Goal: Information Seeking & Learning: Learn about a topic

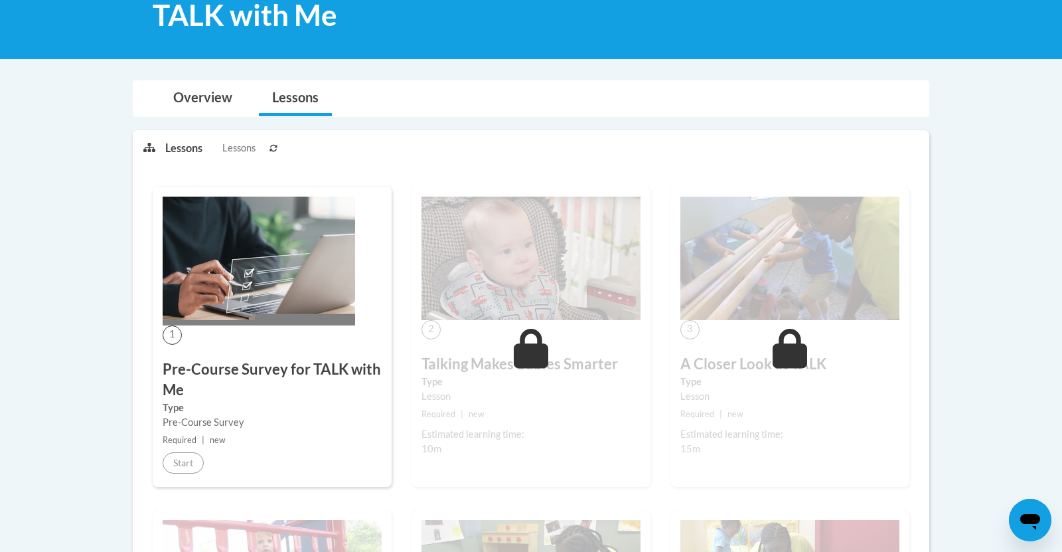
scroll to position [246, 0]
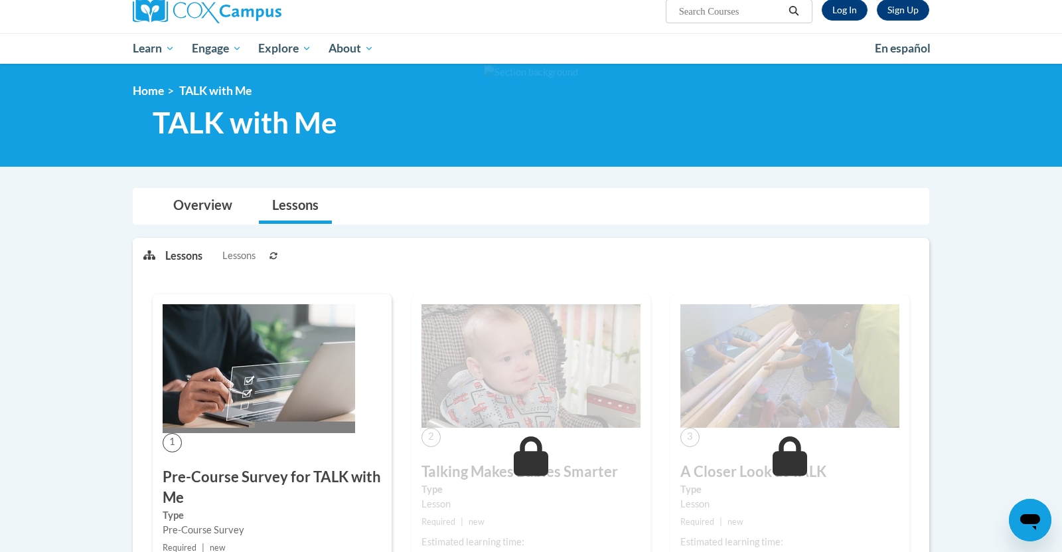
scroll to position [246, 0]
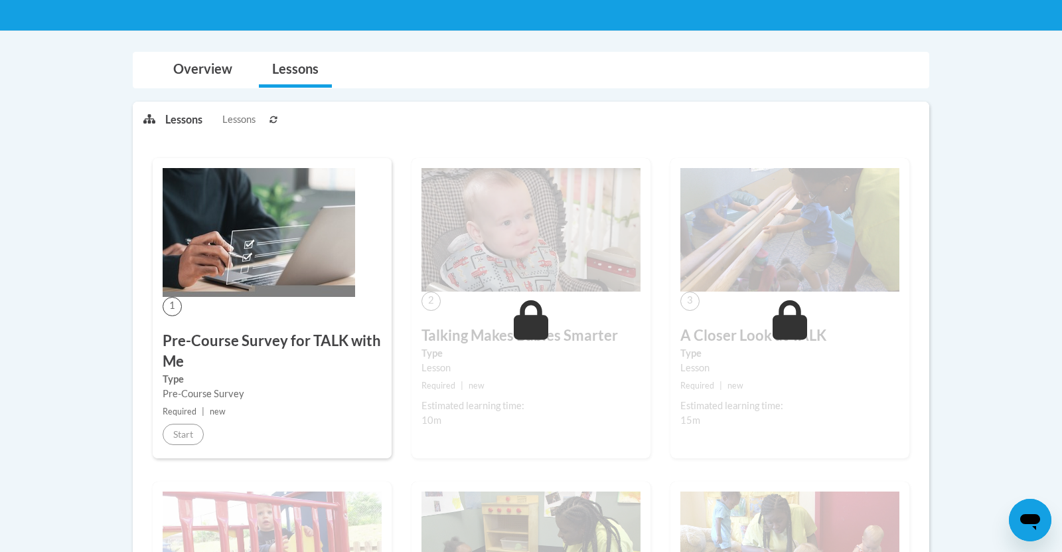
click at [253, 210] on img at bounding box center [259, 232] width 193 height 129
click at [175, 410] on span "Required" at bounding box center [180, 411] width 34 height 10
click at [481, 264] on img at bounding box center [531, 229] width 219 height 123
click at [180, 115] on p "Lessons" at bounding box center [183, 119] width 37 height 15
click at [199, 74] on link "Overview" at bounding box center [203, 69] width 86 height 35
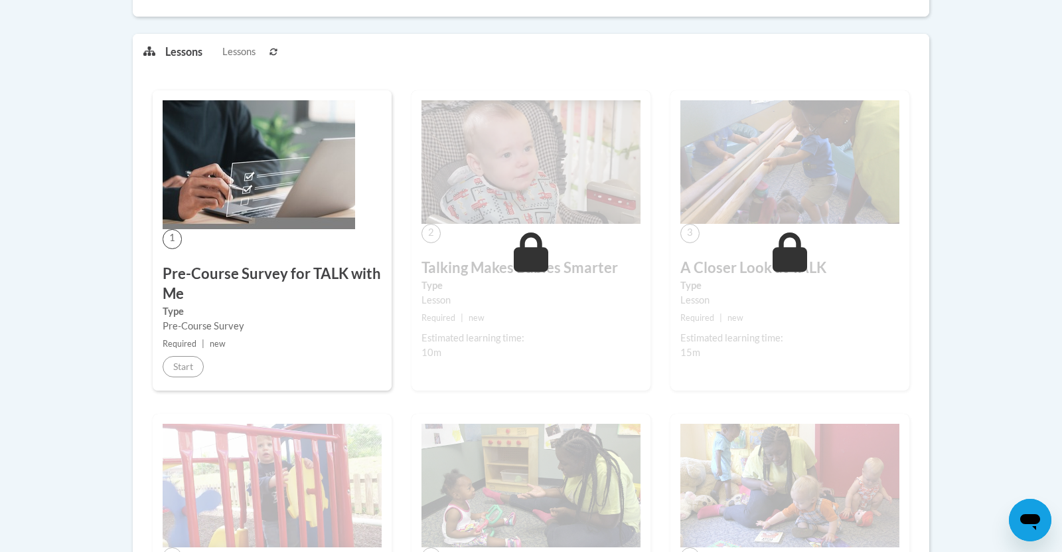
scroll to position [720, 0]
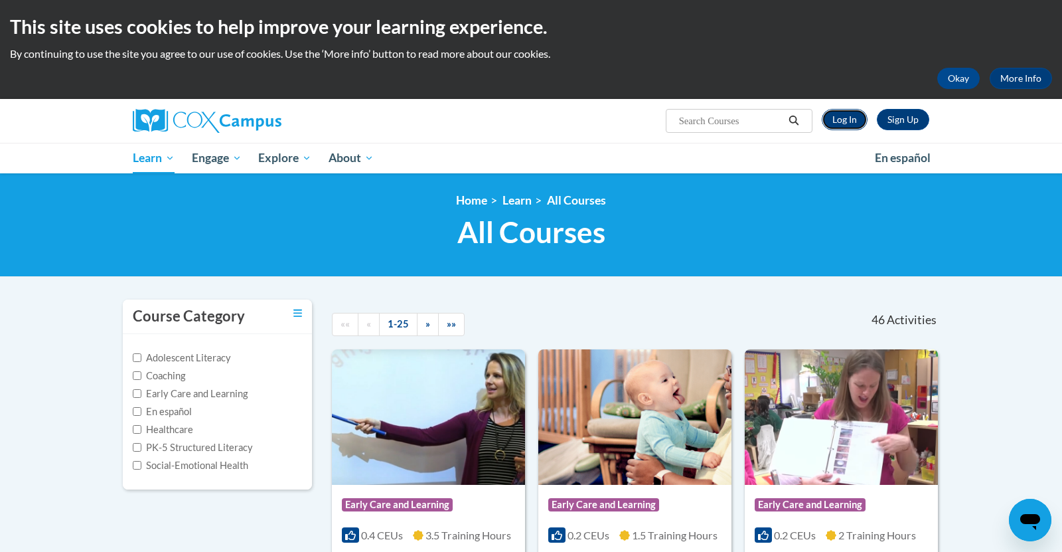
click at [850, 112] on link "Log In" at bounding box center [845, 119] width 46 height 21
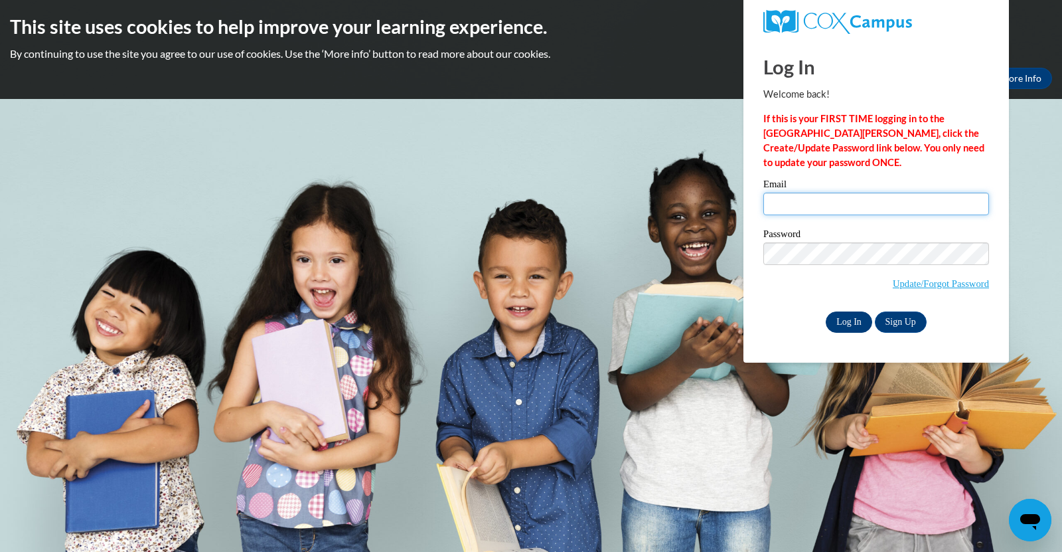
type input "[EMAIL_ADDRESS][DOMAIN_NAME]"
click at [838, 311] on input "Log In" at bounding box center [849, 321] width 46 height 21
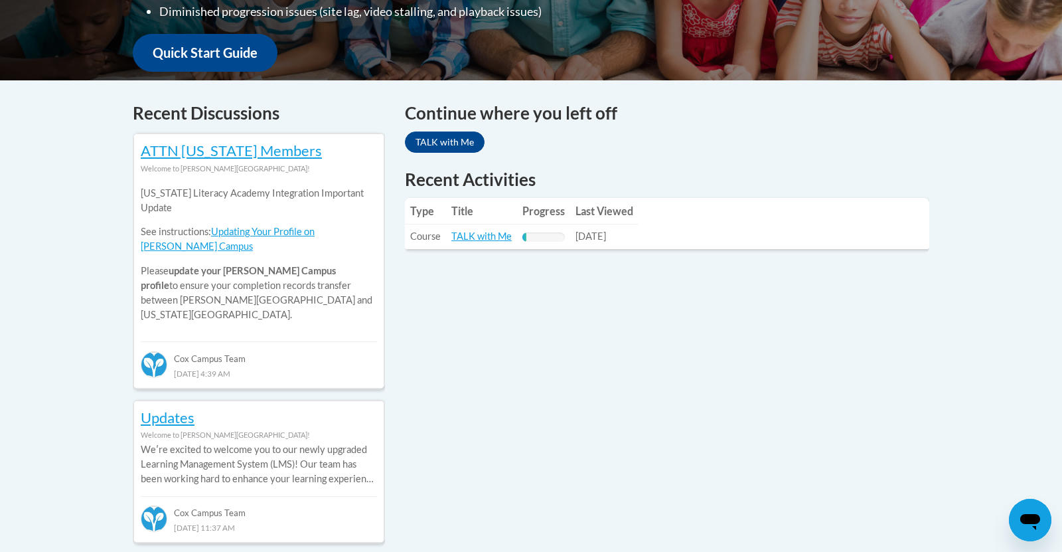
scroll to position [493, 0]
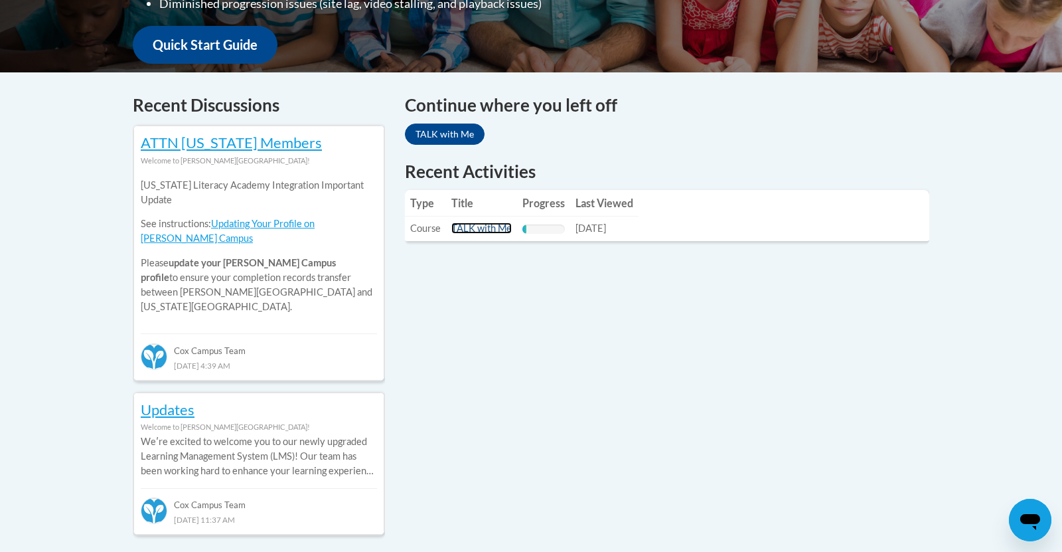
click at [491, 228] on link "TALK with Me" at bounding box center [481, 227] width 60 height 11
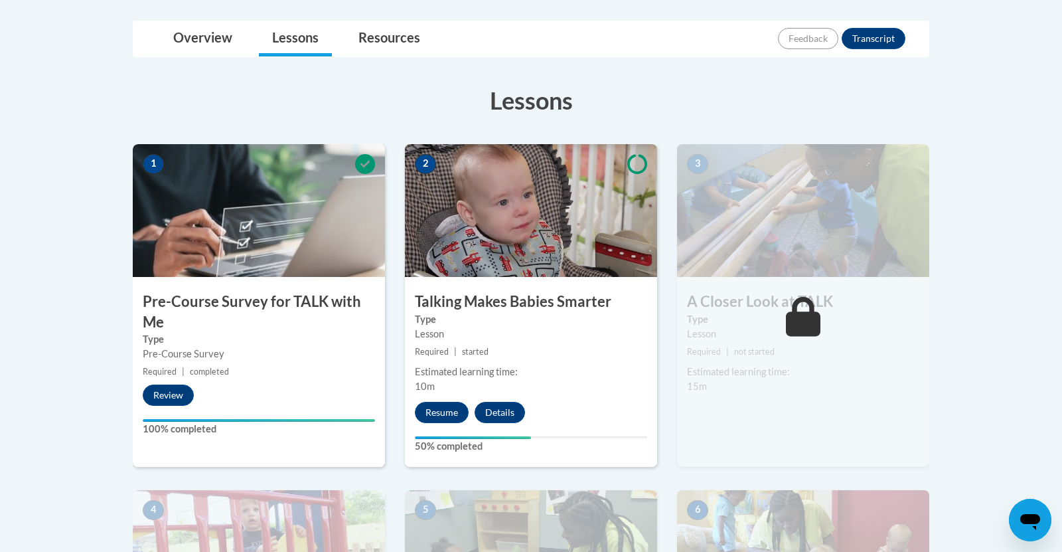
scroll to position [309, 0]
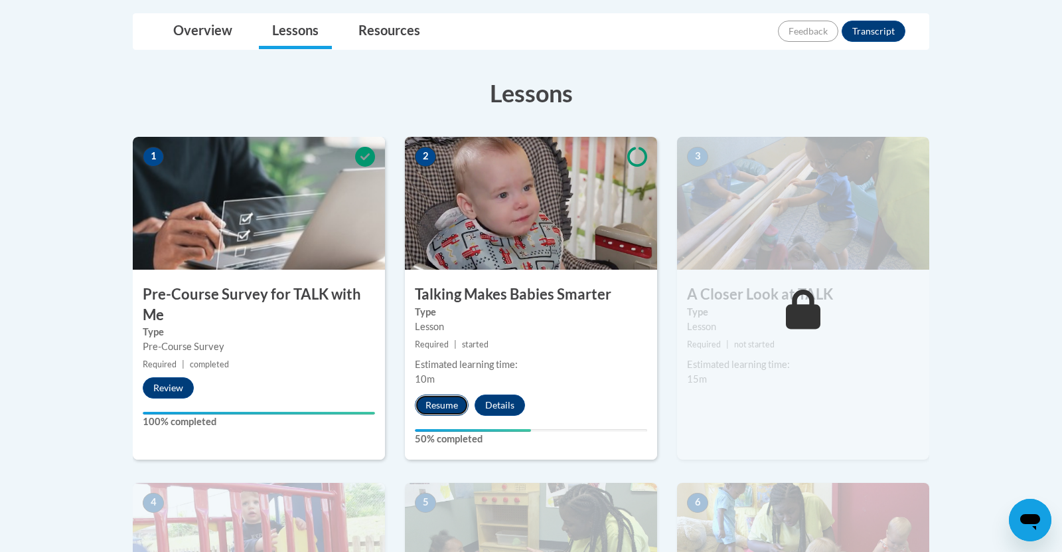
click at [439, 400] on button "Resume" at bounding box center [442, 404] width 54 height 21
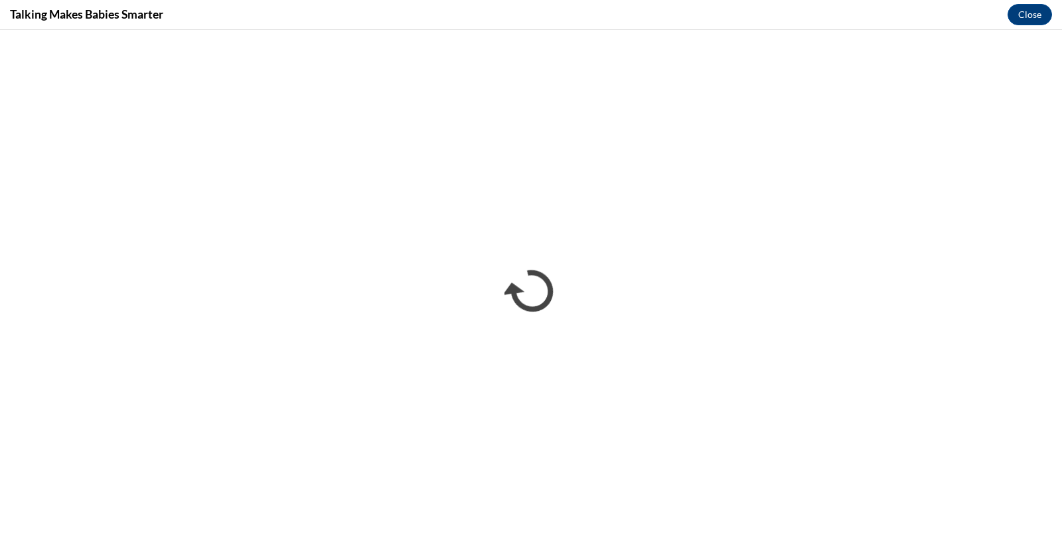
scroll to position [0, 0]
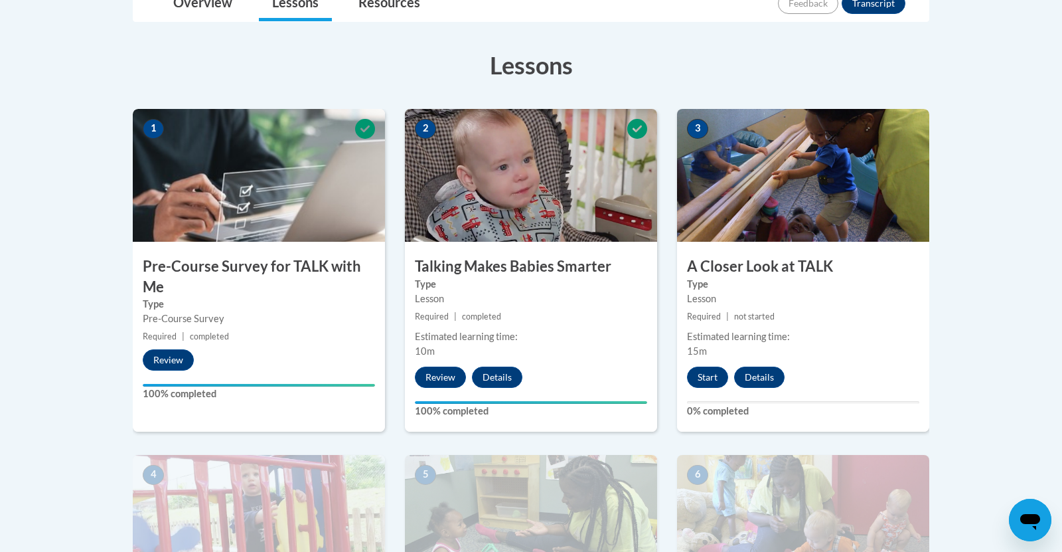
scroll to position [338, 0]
click at [700, 380] on button "Start" at bounding box center [707, 376] width 41 height 21
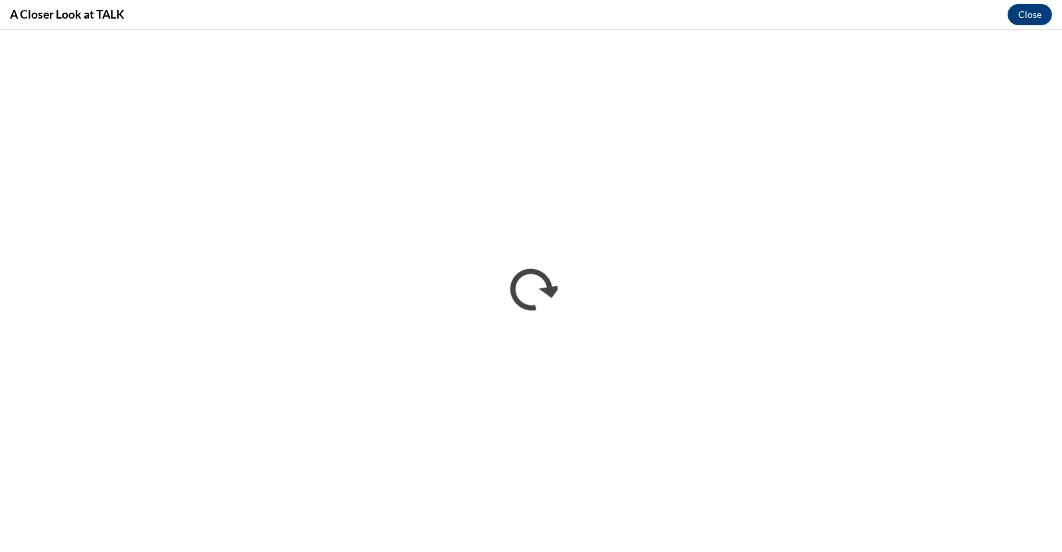
scroll to position [0, 0]
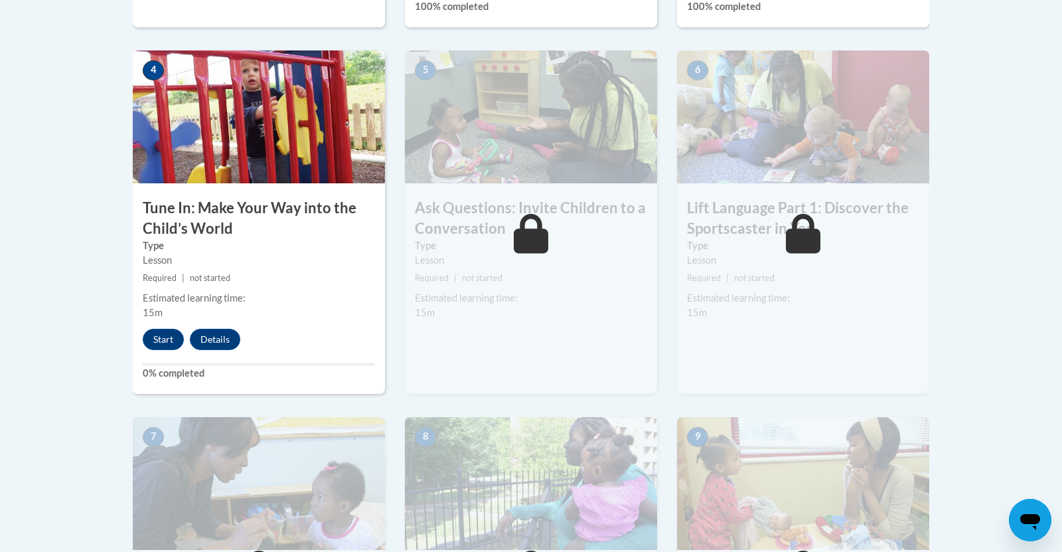
scroll to position [740, 0]
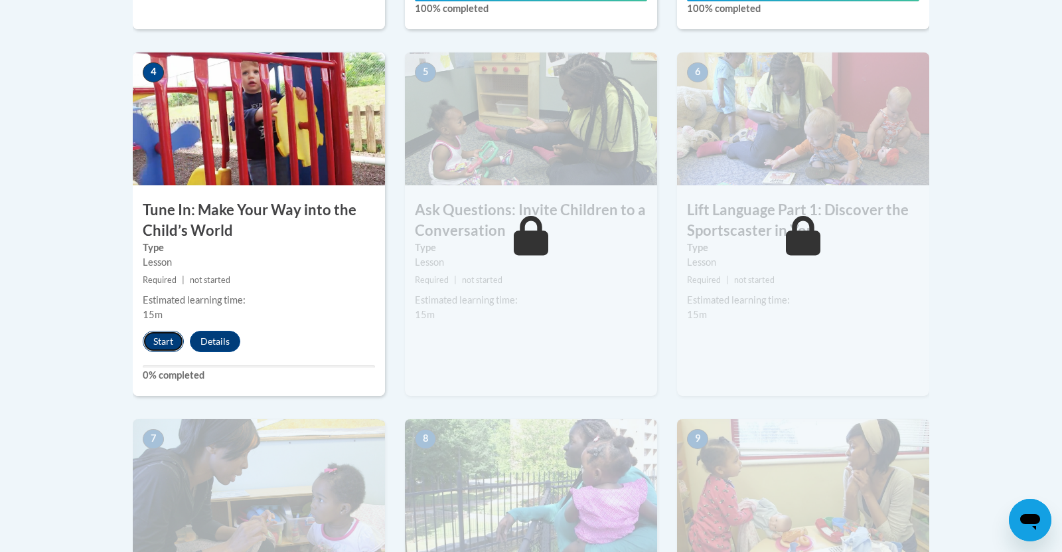
click at [159, 342] on button "Start" at bounding box center [163, 341] width 41 height 21
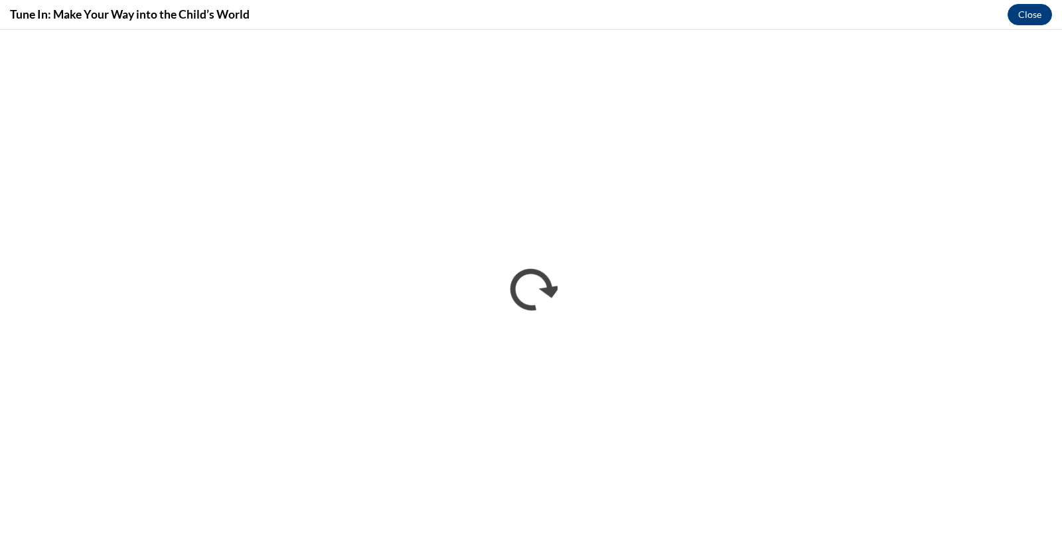
scroll to position [0, 0]
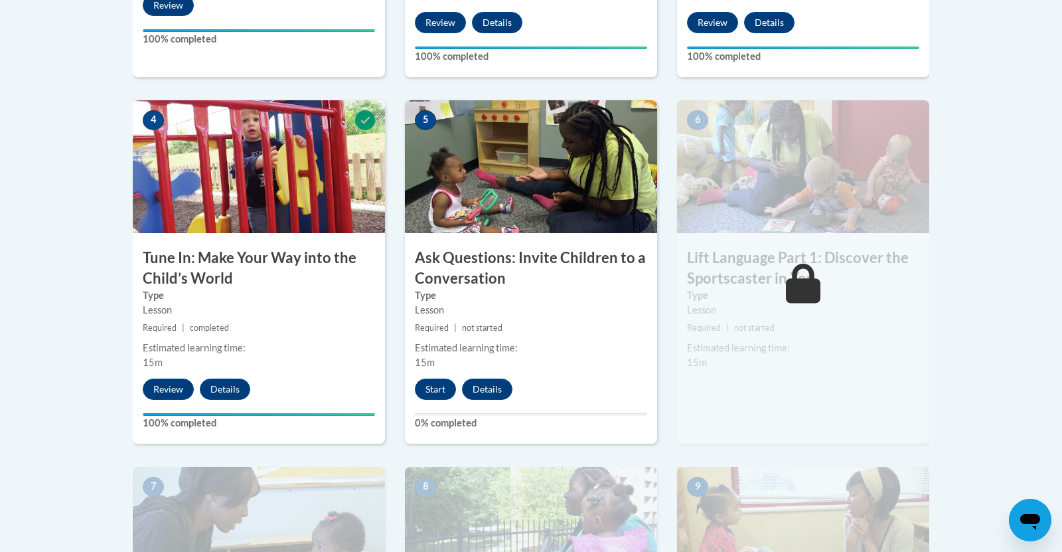
scroll to position [694, 0]
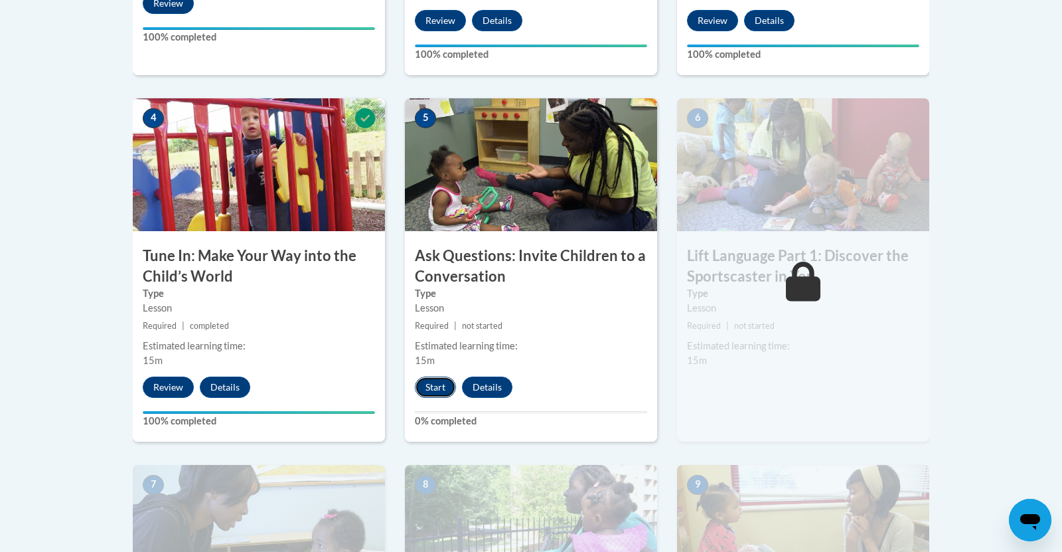
click at [430, 391] on button "Start" at bounding box center [435, 386] width 41 height 21
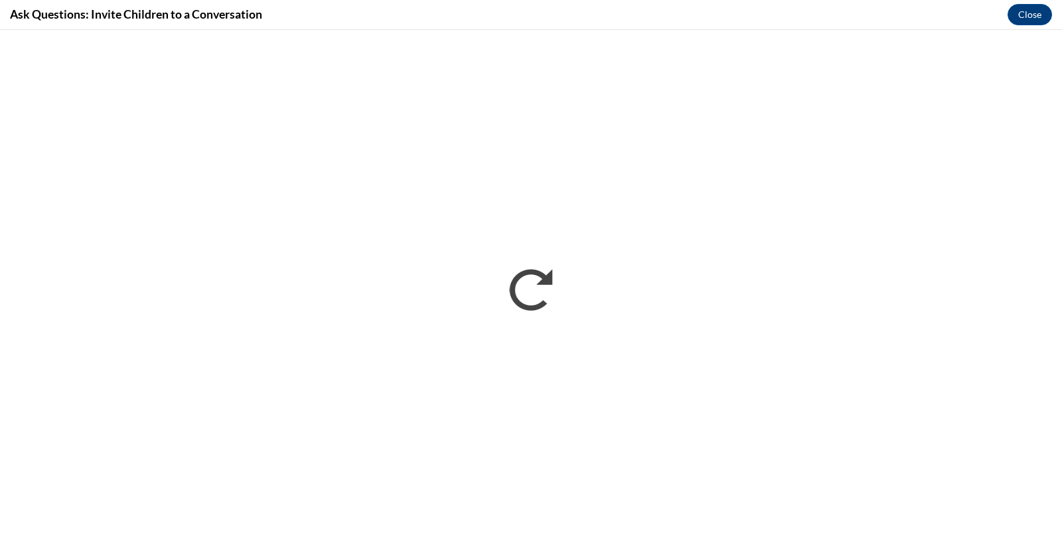
scroll to position [0, 0]
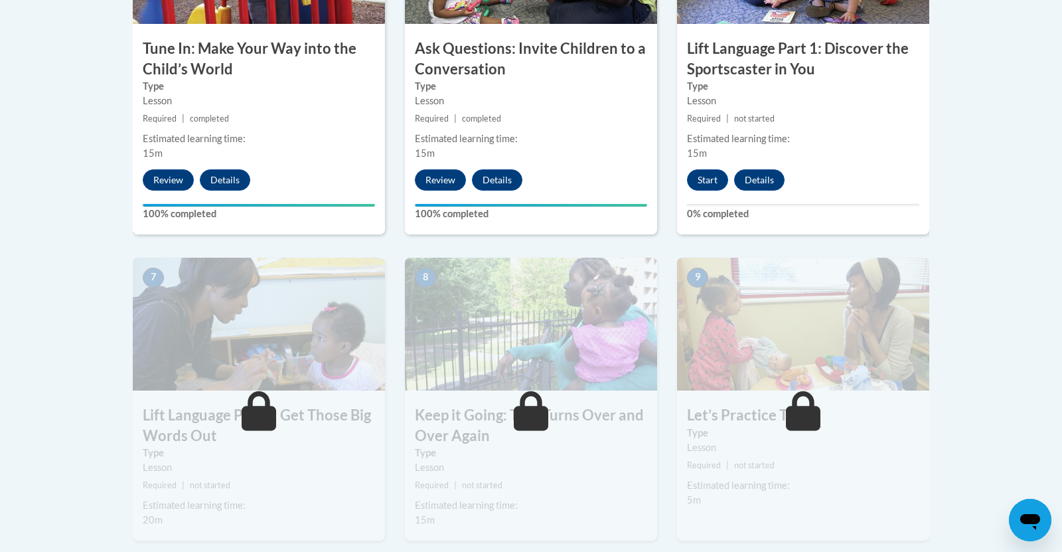
scroll to position [900, 0]
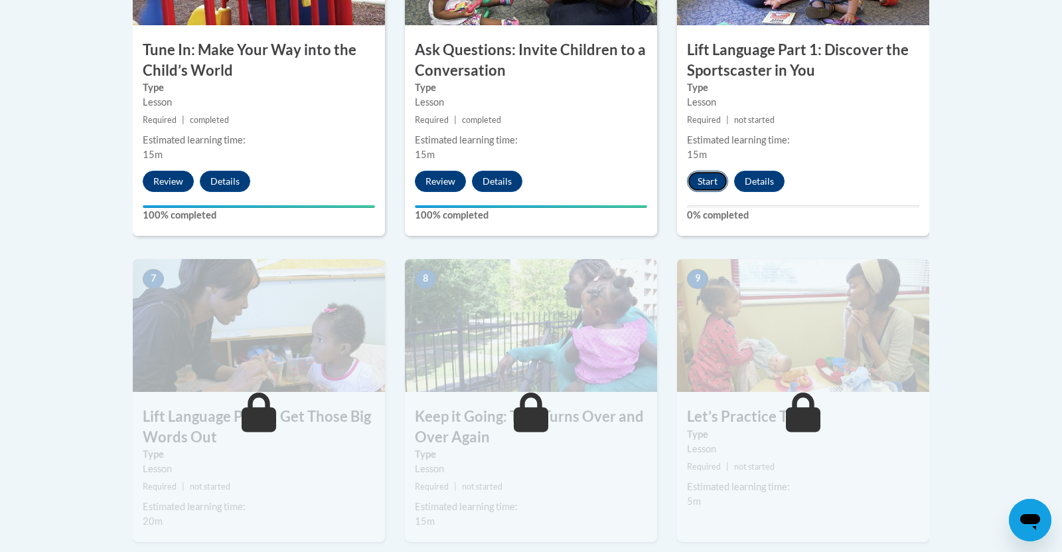
click at [699, 182] on button "Start" at bounding box center [707, 181] width 41 height 21
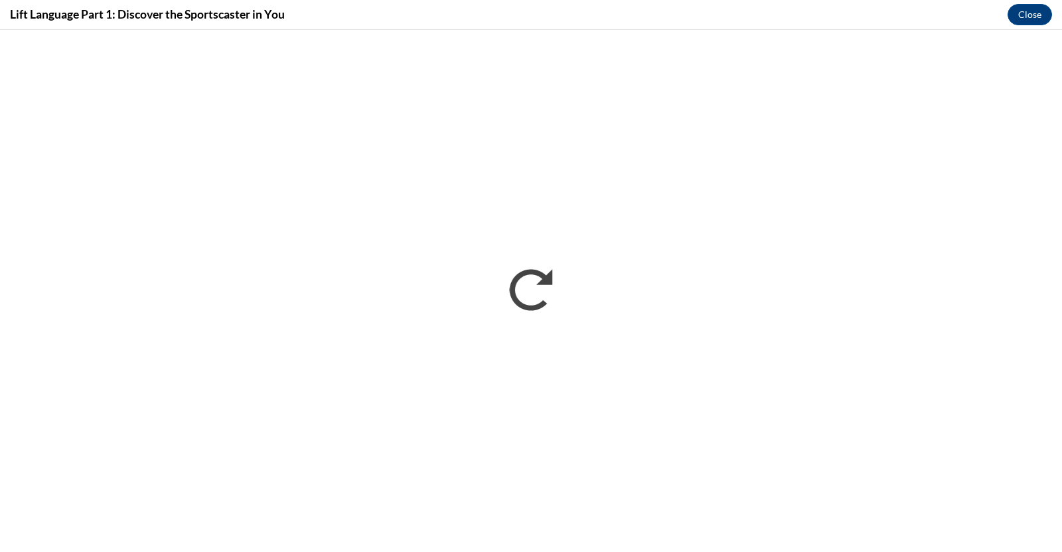
scroll to position [0, 0]
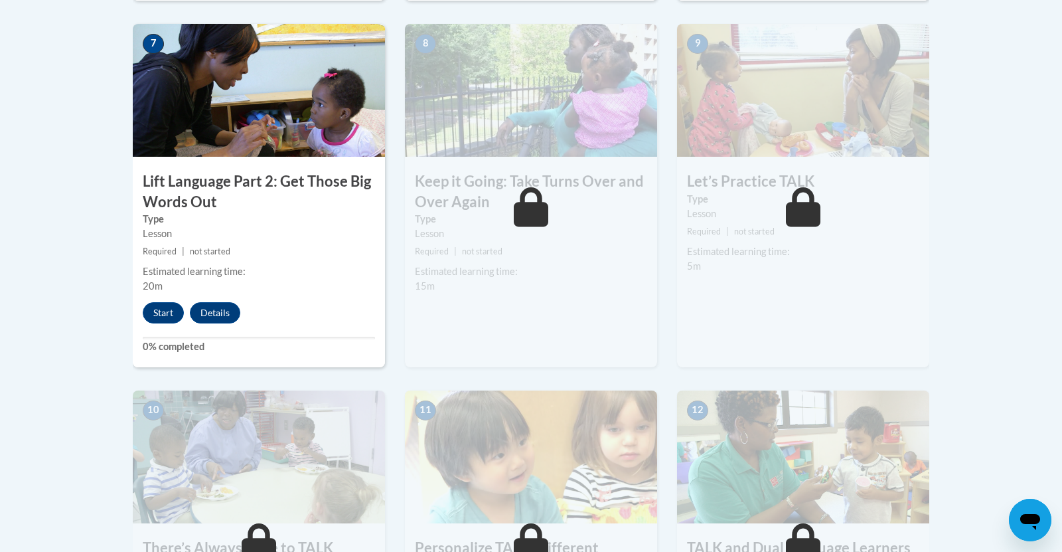
scroll to position [1135, 0]
click at [163, 309] on button "Start" at bounding box center [163, 311] width 41 height 21
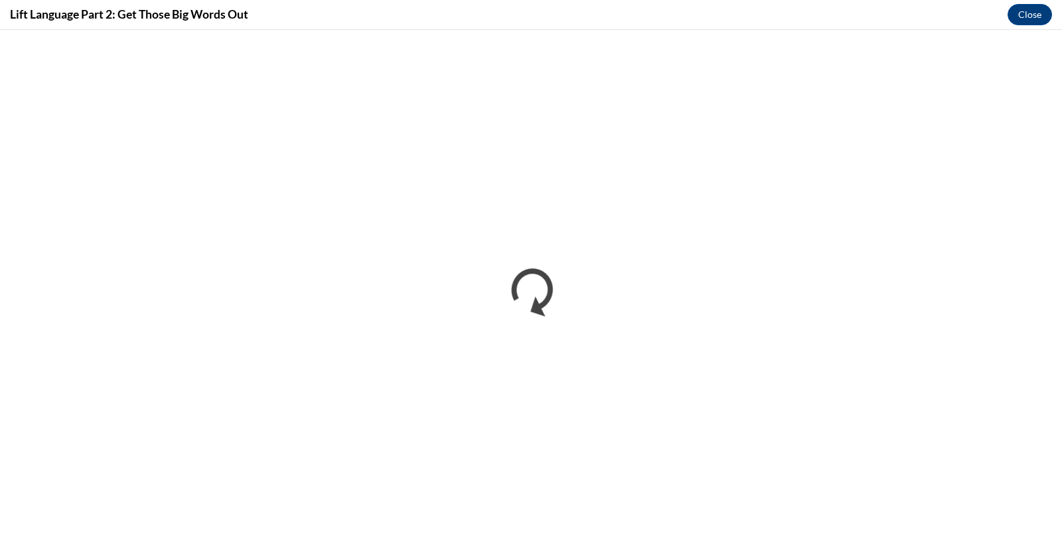
scroll to position [0, 0]
